Goal: Communication & Community: Answer question/provide support

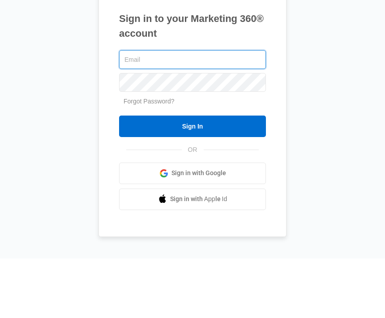
type input "angela@mybls.com"
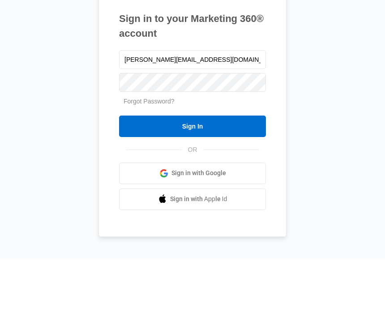
click at [192, 175] on input "Sign In" at bounding box center [192, 185] width 147 height 21
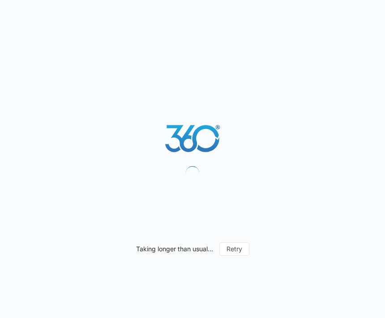
scroll to position [0, 0]
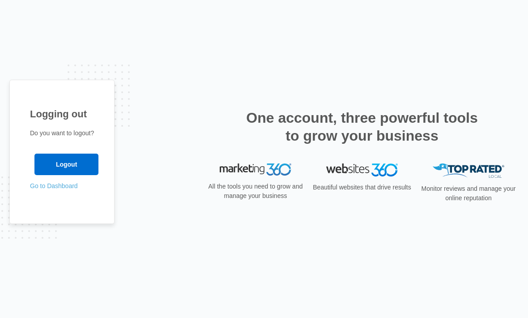
click at [69, 189] on link "Go to Dashboard" at bounding box center [54, 185] width 48 height 7
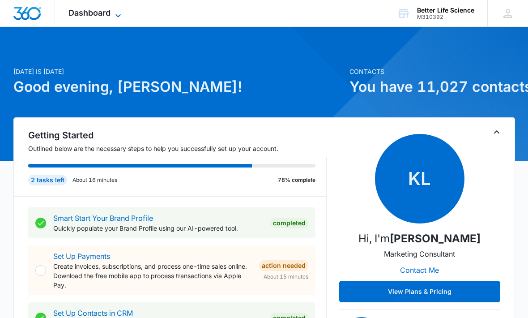
click at [122, 15] on icon at bounding box center [118, 15] width 11 height 11
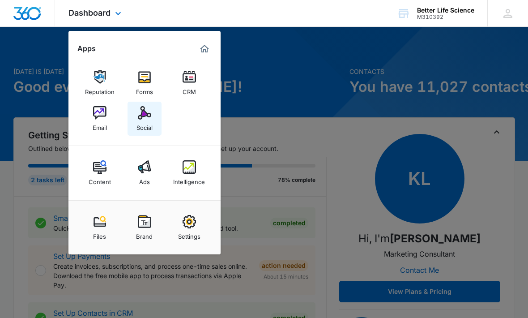
click at [140, 125] on div "Social" at bounding box center [144, 125] width 16 height 12
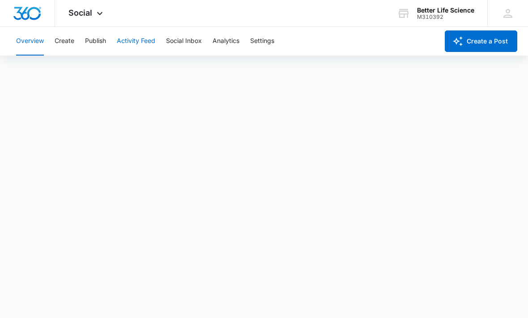
click at [137, 41] on button "Activity Feed" at bounding box center [136, 41] width 38 height 29
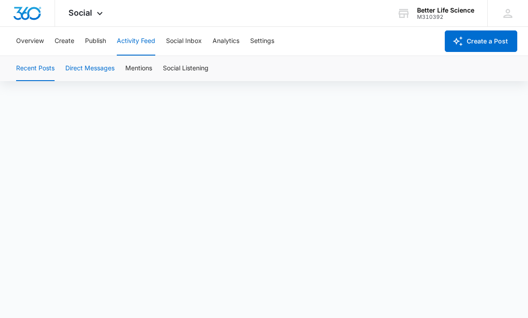
click at [100, 72] on button "Direct Messages" at bounding box center [89, 68] width 49 height 25
click at [96, 38] on button "Publish" at bounding box center [95, 41] width 21 height 29
click at [145, 47] on button "Activity Feed" at bounding box center [136, 41] width 38 height 29
click at [102, 72] on button "Direct Messages" at bounding box center [89, 68] width 49 height 25
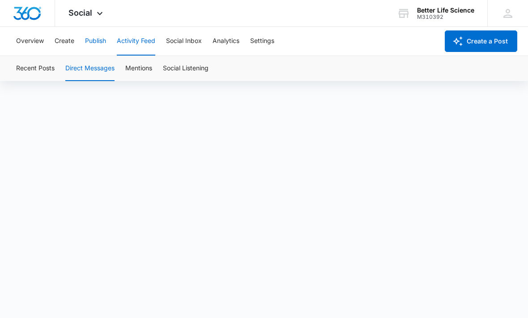
click at [96, 47] on button "Publish" at bounding box center [95, 41] width 21 height 29
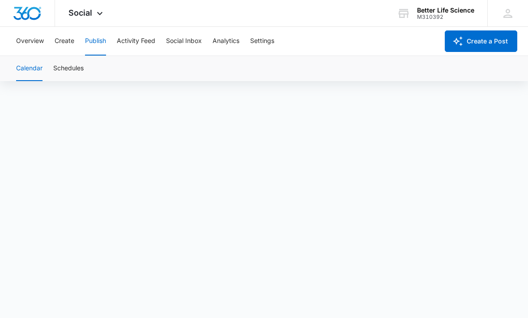
click at [389, 59] on div "Calendar Schedules" at bounding box center [264, 68] width 506 height 25
click at [142, 49] on button "Activity Feed" at bounding box center [136, 41] width 38 height 29
click at [393, 72] on div "Recent Posts Direct Messages Mentions Social Listening" at bounding box center [264, 68] width 506 height 25
click at [101, 39] on button "Publish" at bounding box center [95, 41] width 21 height 29
click at [139, 44] on button "Activity Feed" at bounding box center [136, 41] width 38 height 29
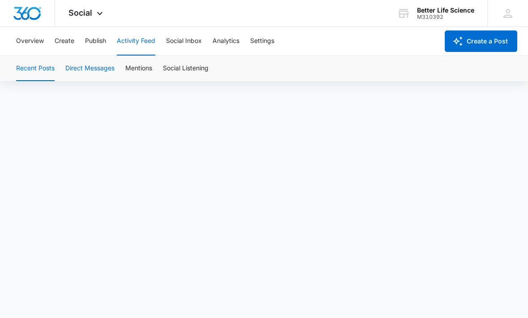
click at [97, 68] on button "Direct Messages" at bounding box center [89, 68] width 49 height 25
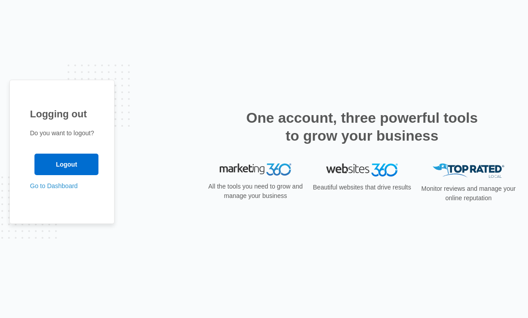
click at [66, 210] on div "Logging out Do you want to logout? Logout Go to Dashboard" at bounding box center [61, 152] width 105 height 144
click at [76, 189] on link "Go to Dashboard" at bounding box center [54, 185] width 48 height 7
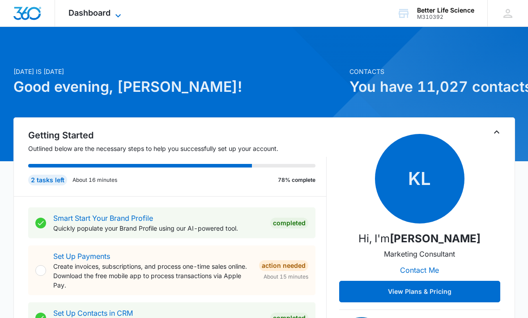
click at [104, 17] on span "Dashboard" at bounding box center [89, 12] width 42 height 9
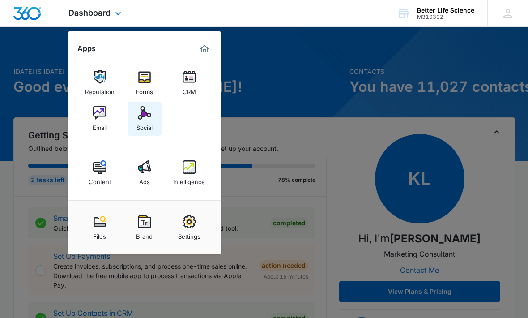
click at [147, 111] on img at bounding box center [144, 112] width 13 height 13
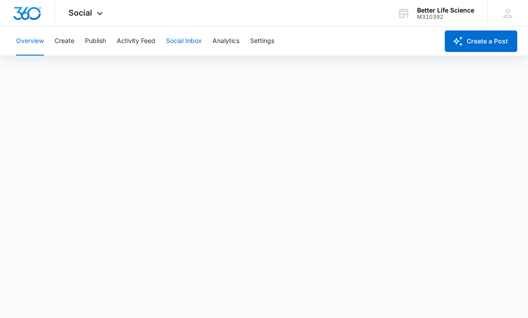
click at [189, 42] on button "Social Inbox" at bounding box center [184, 41] width 36 height 29
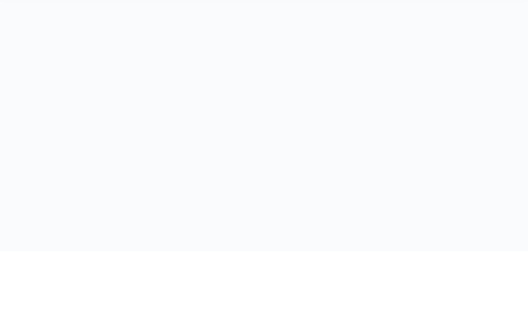
scroll to position [32, 0]
